Goal: Find specific page/section: Find specific page/section

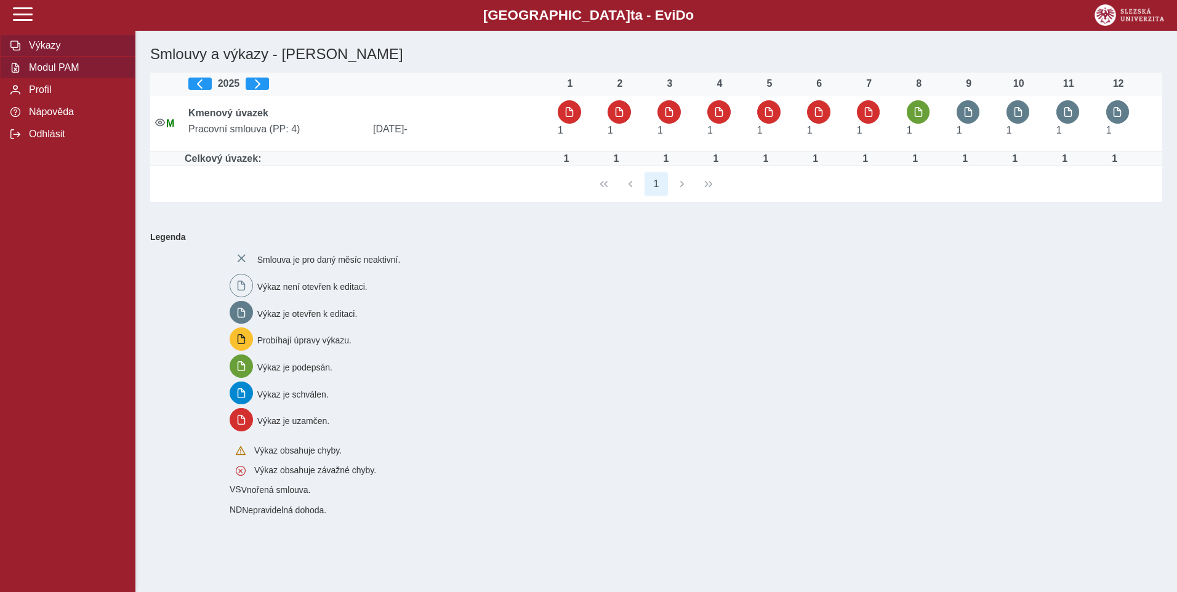
click at [46, 73] on span "Modul PAM" at bounding box center [75, 67] width 100 height 11
